Goal: Task Accomplishment & Management: Complete application form

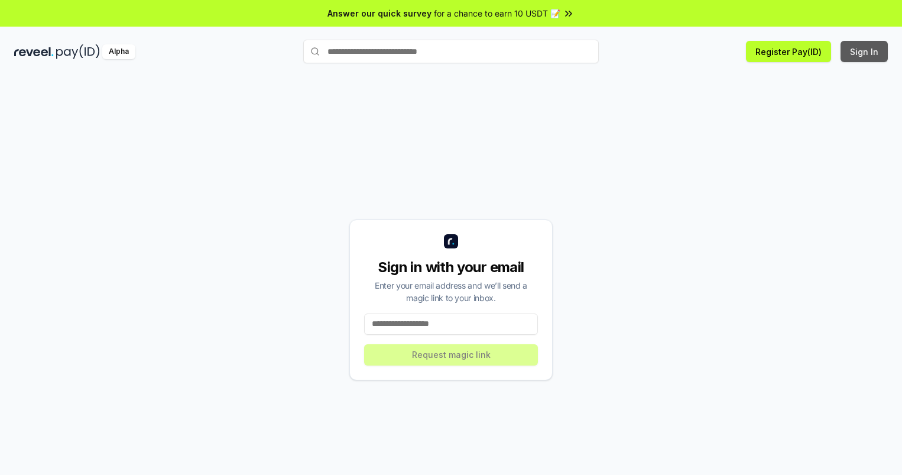
click at [865, 51] on button "Sign In" at bounding box center [864, 51] width 47 height 21
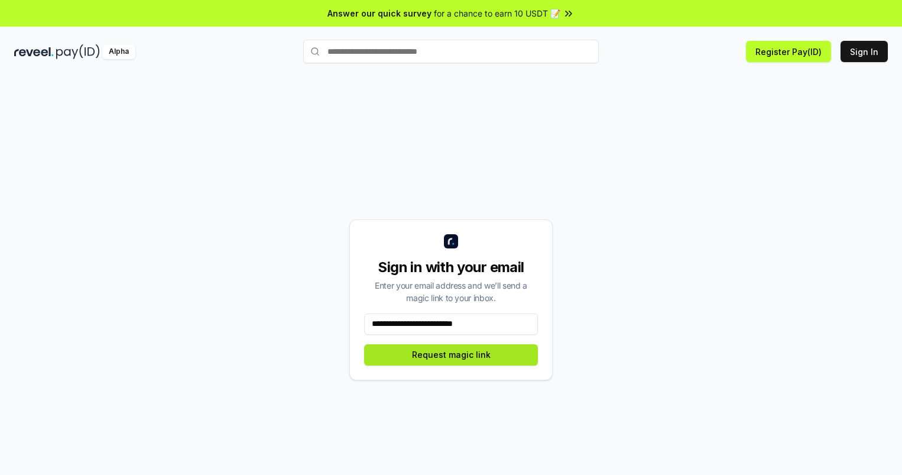
type input "**********"
click at [451, 354] on button "Request magic link" at bounding box center [451, 354] width 174 height 21
